Goal: Task Accomplishment & Management: Manage account settings

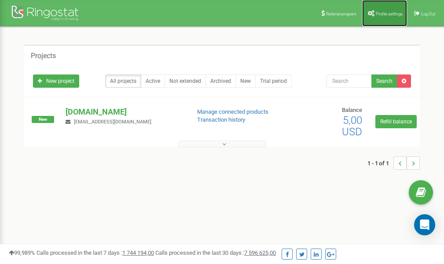
click at [381, 13] on span "Profile settings" at bounding box center [389, 13] width 27 height 5
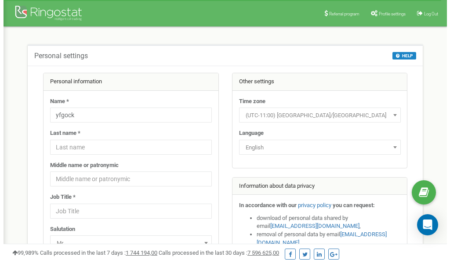
scroll to position [44, 0]
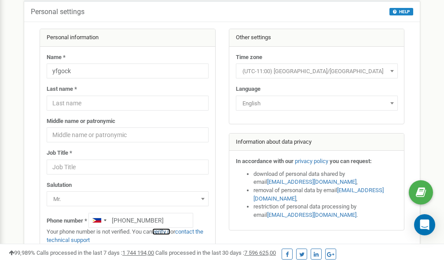
click at [167, 231] on link "verify it" at bounding box center [161, 231] width 18 height 7
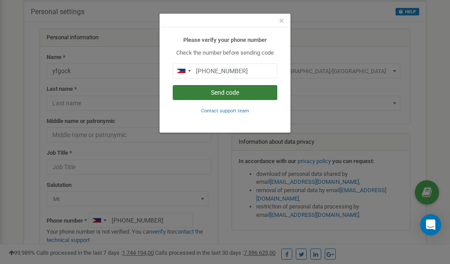
click at [228, 92] on button "Send code" at bounding box center [225, 92] width 105 height 15
